Goal: Task Accomplishment & Management: Complete application form

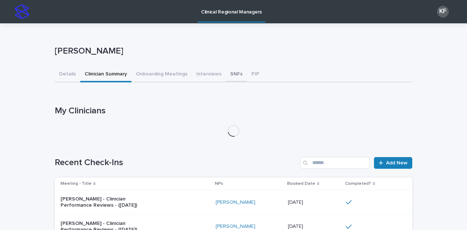
click at [230, 74] on button "SNFs" at bounding box center [236, 74] width 21 height 15
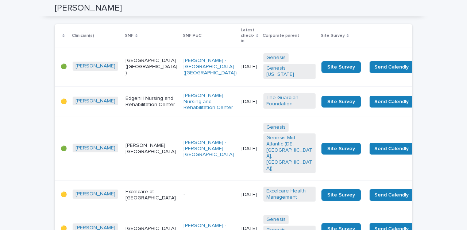
scroll to position [1313, 0]
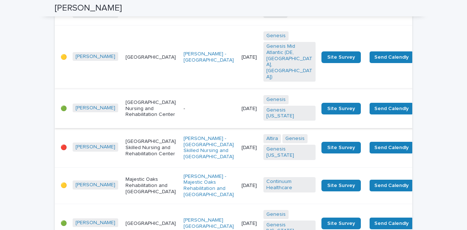
scroll to position [292, 0]
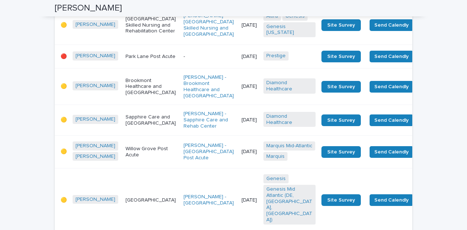
click at [184, 60] on p "-" at bounding box center [210, 57] width 52 height 6
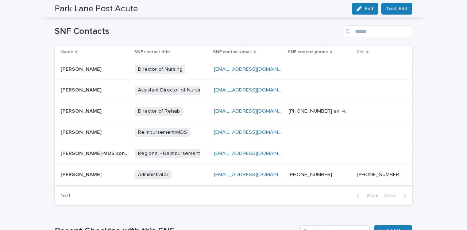
scroll to position [365, 0]
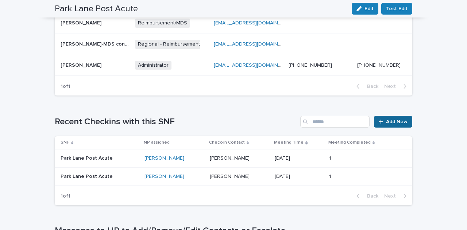
click at [398, 119] on span "Add New" at bounding box center [397, 121] width 22 height 5
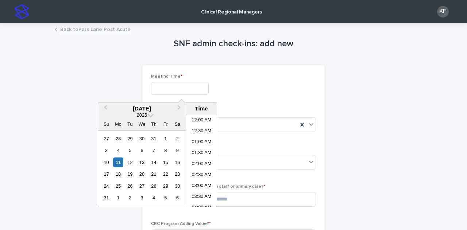
click at [175, 89] on input "text" at bounding box center [180, 88] width 58 height 13
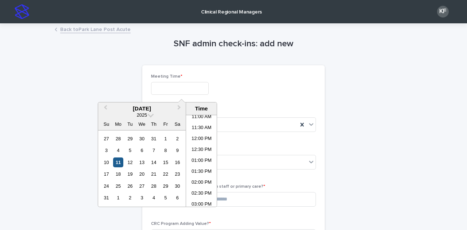
click at [120, 164] on div "11" at bounding box center [118, 163] width 10 height 10
click at [202, 161] on li "01:00 PM" at bounding box center [201, 161] width 31 height 11
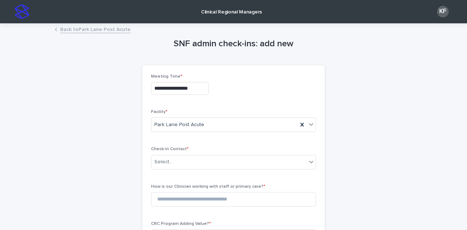
type input "**********"
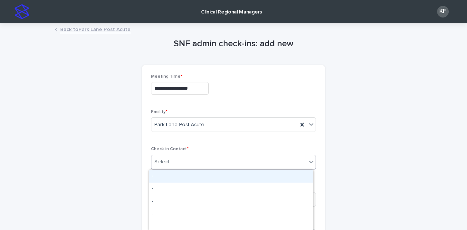
click at [164, 161] on div "Select..." at bounding box center [163, 162] width 18 height 8
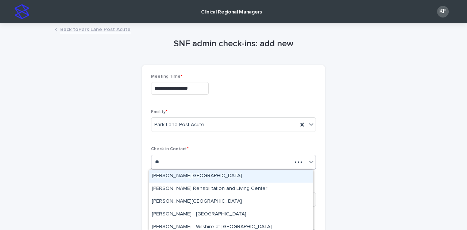
type input "*"
type input "****"
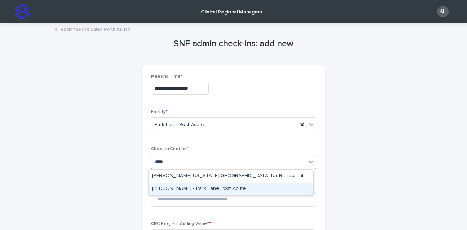
click at [165, 189] on div "[PERSON_NAME] - Park Lane Post Acute" at bounding box center [231, 189] width 164 height 13
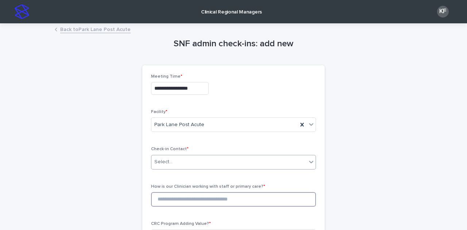
click at [169, 199] on input at bounding box center [233, 199] width 165 height 15
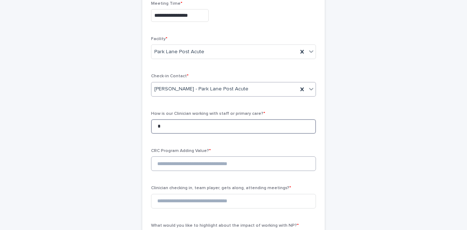
type input "*"
click at [174, 164] on input at bounding box center [233, 164] width 165 height 15
type input "*"
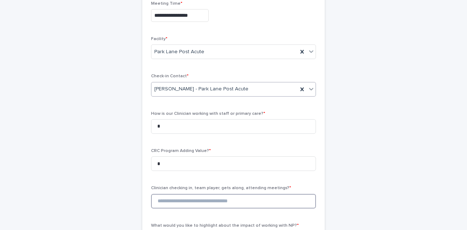
click at [178, 200] on input at bounding box center [233, 201] width 165 height 15
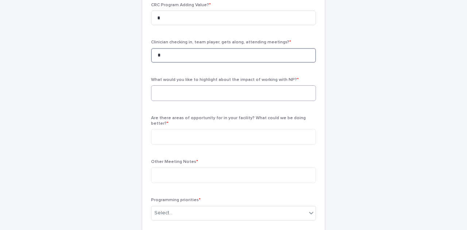
type input "*"
click at [161, 95] on textarea at bounding box center [233, 93] width 165 height 16
paste textarea "**********"
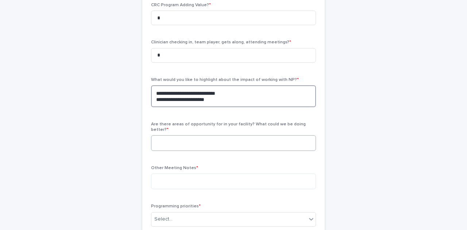
type textarea "**********"
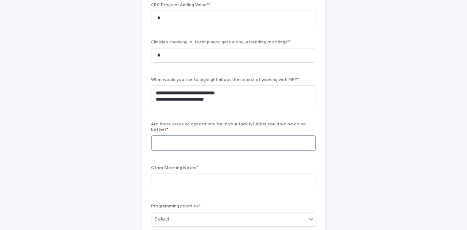
click at [165, 138] on textarea at bounding box center [233, 143] width 165 height 16
type textarea "****"
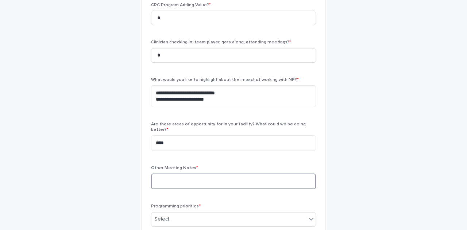
click at [173, 175] on textarea at bounding box center [233, 182] width 165 height 16
type textarea "*"
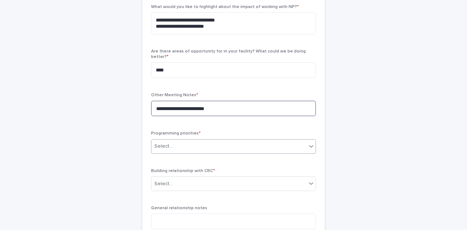
type textarea "**********"
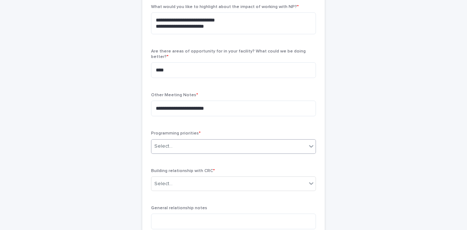
click at [165, 143] on div "Select..." at bounding box center [163, 147] width 18 height 8
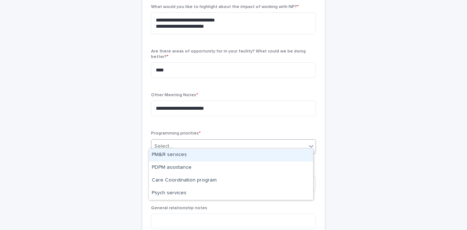
click at [165, 154] on div "PM&R services" at bounding box center [231, 155] width 164 height 13
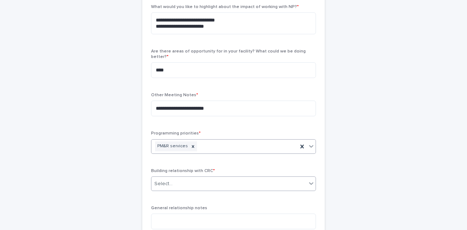
click at [165, 180] on div "Select..." at bounding box center [163, 184] width 18 height 8
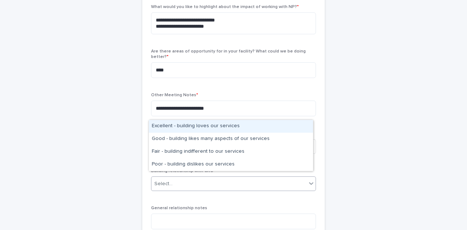
click at [170, 124] on div "Excellent - building loves our services" at bounding box center [231, 126] width 164 height 13
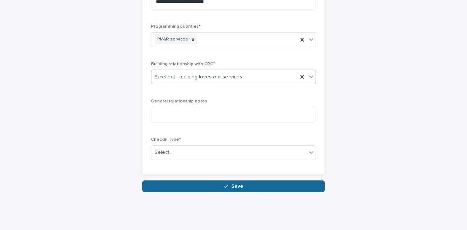
scroll to position [401, 0]
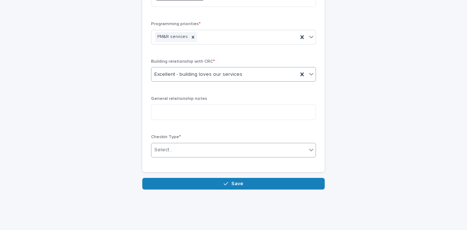
click at [178, 147] on div "Select..." at bounding box center [228, 150] width 155 height 12
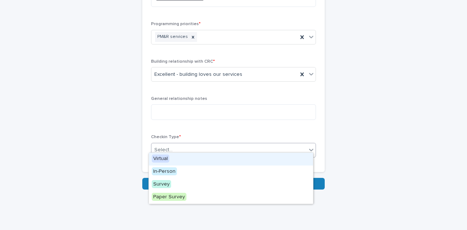
click at [161, 159] on span "Virtual" at bounding box center [161, 159] width 18 height 8
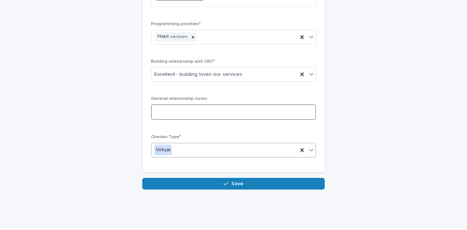
click at [174, 105] on textarea at bounding box center [233, 112] width 165 height 16
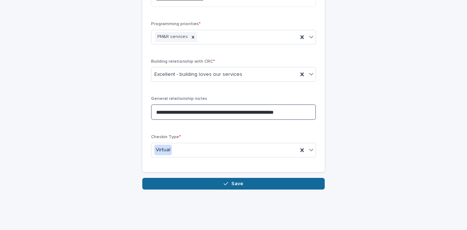
type textarea "**********"
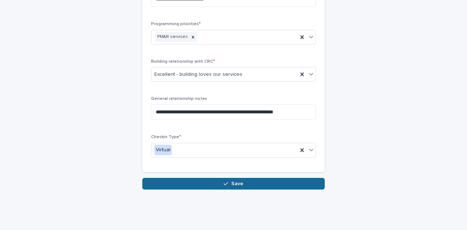
click at [212, 179] on button "Save" at bounding box center [233, 184] width 182 height 12
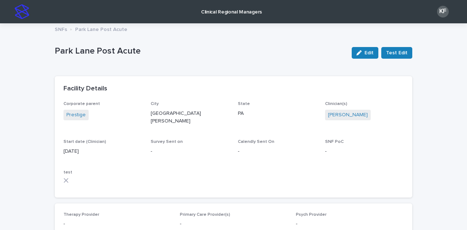
click at [215, 12] on p "Clinical Regional Managers" at bounding box center [231, 7] width 61 height 15
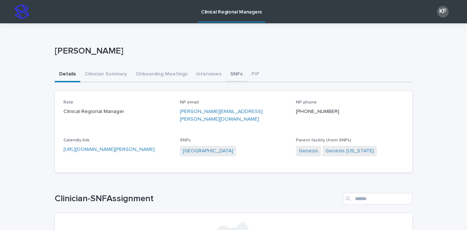
click at [230, 75] on button "SNFs" at bounding box center [236, 74] width 21 height 15
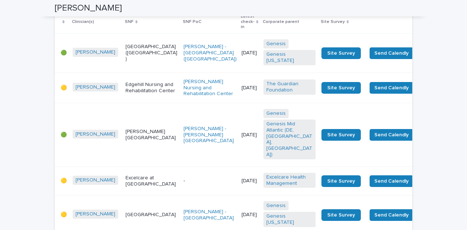
scroll to position [1313, 0]
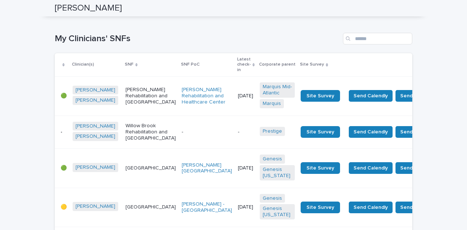
scroll to position [219, 0]
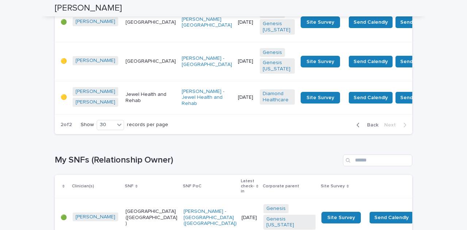
click at [370, 128] on span "Back" at bounding box center [371, 125] width 16 height 5
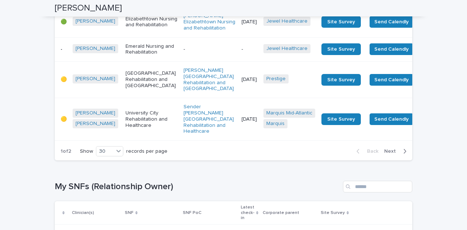
scroll to position [1168, 0]
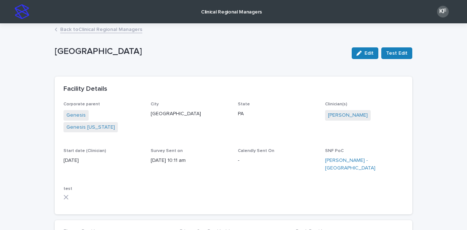
click at [89, 30] on link "Back to Clinical Regional Managers" at bounding box center [101, 29] width 82 height 8
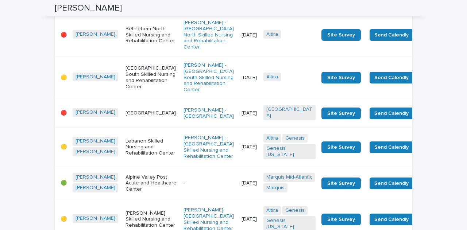
scroll to position [803, 0]
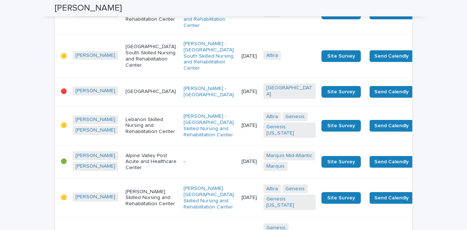
click at [239, 106] on td "[DATE]" at bounding box center [250, 91] width 22 height 29
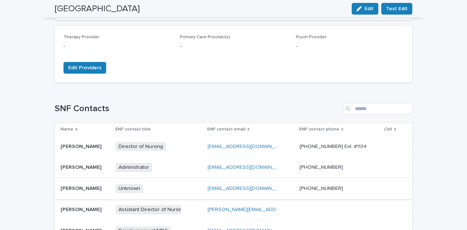
scroll to position [73, 0]
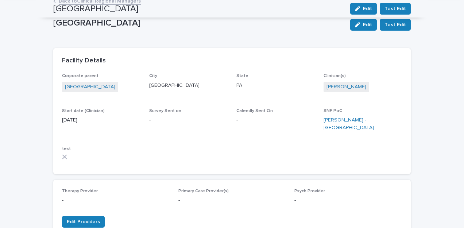
scroll to position [0, 0]
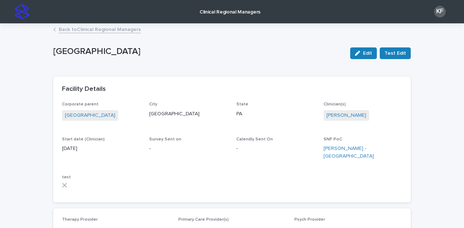
click at [61, 27] on link "Back to Clinical Regional Managers" at bounding box center [100, 29] width 82 height 8
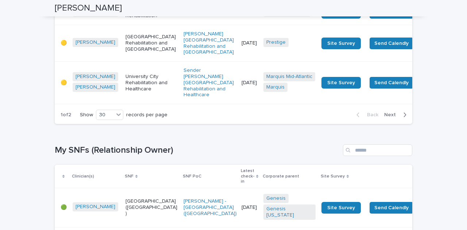
scroll to position [1350, 0]
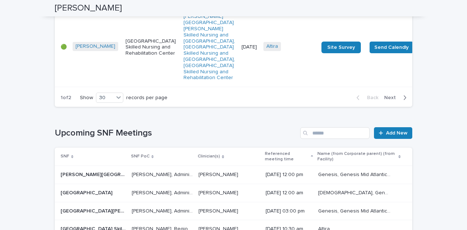
scroll to position [1532, 0]
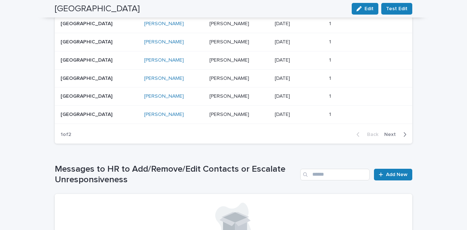
scroll to position [657, 0]
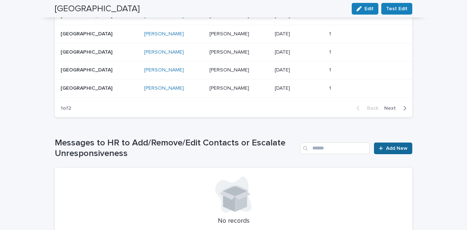
click at [389, 146] on span "Add New" at bounding box center [397, 148] width 22 height 5
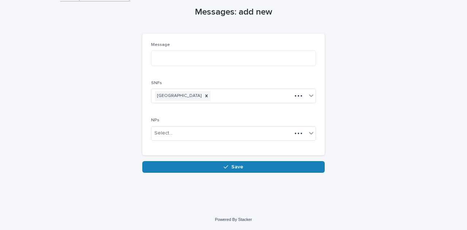
scroll to position [31, 0]
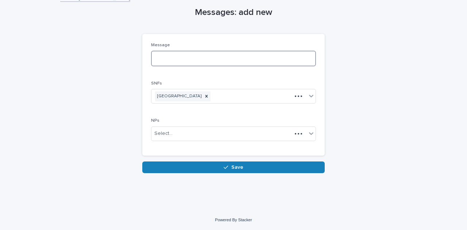
click at [163, 57] on textarea at bounding box center [233, 59] width 165 height 16
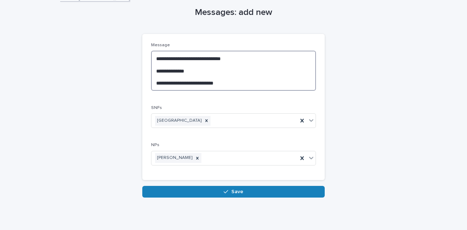
type textarea "**********"
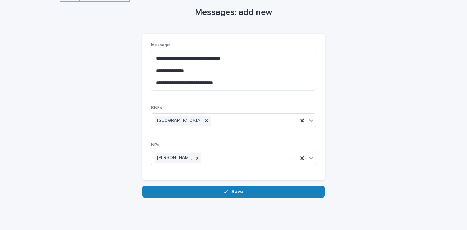
click at [226, 193] on div "button" at bounding box center [227, 191] width 7 height 5
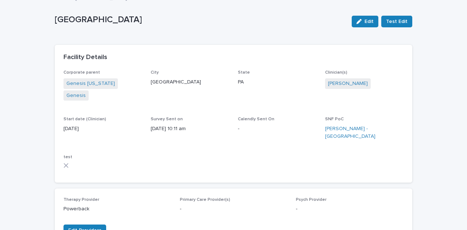
scroll to position [32, 0]
